Goal: Find specific page/section: Find specific page/section

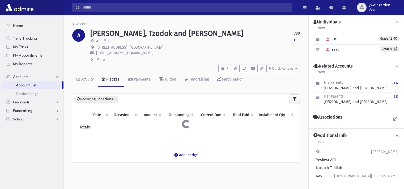
click at [113, 7] on input "Search" at bounding box center [186, 8] width 212 height 10
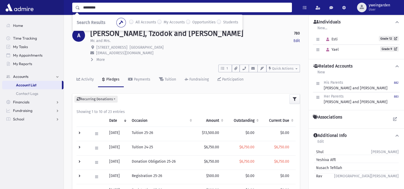
type input "*********"
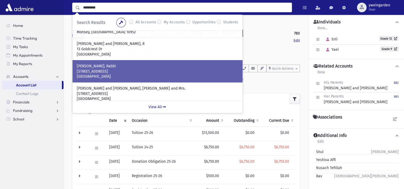
scroll to position [152, 0]
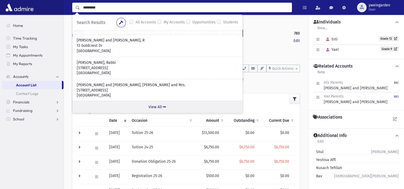
click at [156, 103] on link "View All" at bounding box center [158, 107] width 170 height 12
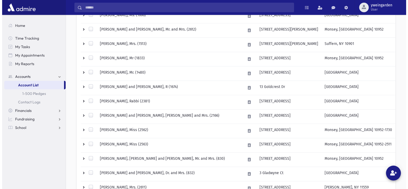
scroll to position [242, 0]
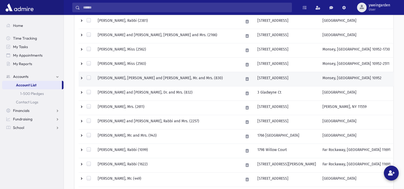
click at [157, 74] on td "ROSENBERG, Shimshie and Racheli, Mr. and Mrs. (830)" at bounding box center [168, 79] width 146 height 14
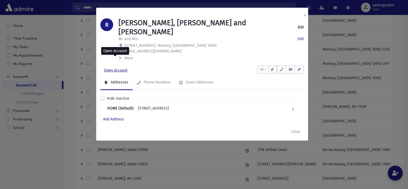
click at [125, 66] on link "Open Account" at bounding box center [116, 71] width 31 height 10
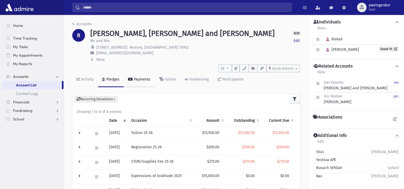
click at [144, 77] on div "Payments" at bounding box center [142, 79] width 18 height 5
